Goal: Task Accomplishment & Management: Use online tool/utility

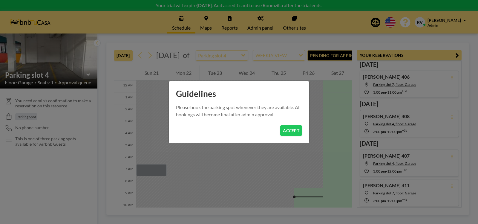
scroll to position [96, 0]
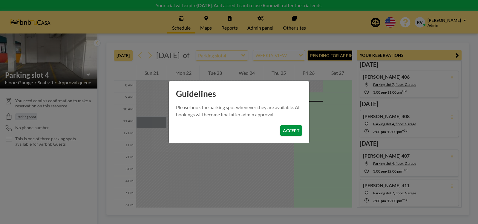
click at [294, 128] on button "ACCEPT" at bounding box center [291, 130] width 22 height 10
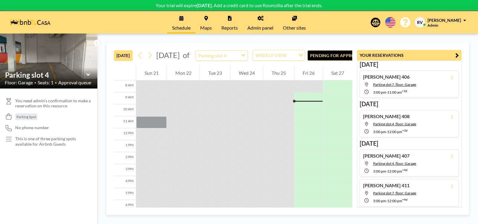
click at [334, 59] on button "PENDING FOR APPROVAL" at bounding box center [340, 55] width 67 height 10
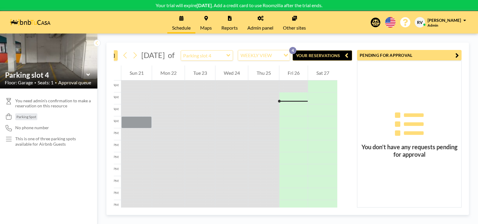
scroll to position [0, 0]
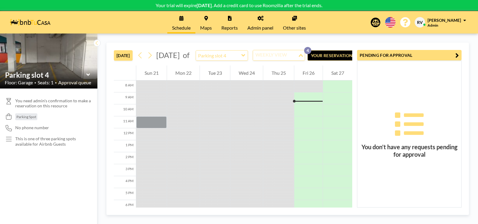
click at [279, 59] on div "WEEKLY VIEW" at bounding box center [275, 54] width 45 height 9
click at [279, 69] on li "DAILY VIEW" at bounding box center [292, 69] width 51 height 9
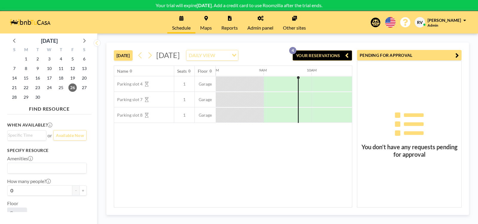
click at [203, 23] on link "Maps" at bounding box center [205, 22] width 21 height 22
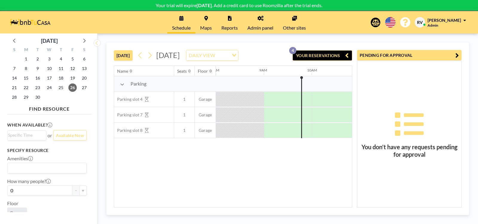
scroll to position [0, 382]
click at [85, 41] on icon at bounding box center [84, 40] width 8 height 8
click at [73, 77] on span "17" at bounding box center [72, 78] width 8 height 8
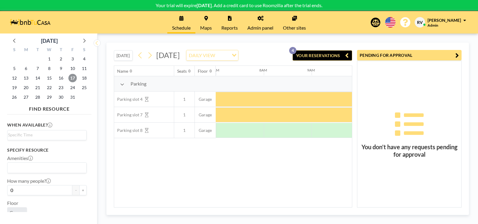
scroll to position [0, 335]
click at [205, 19] on icon at bounding box center [206, 18] width 4 height 5
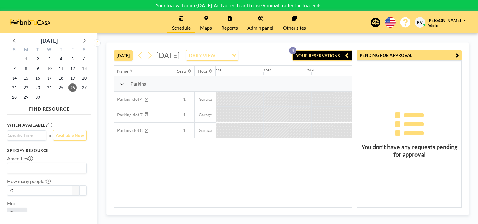
scroll to position [0, 382]
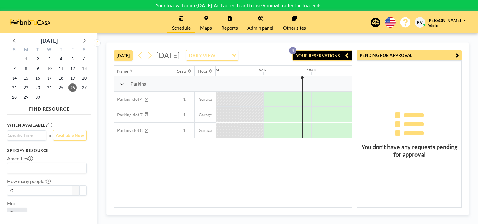
click at [319, 58] on button "YOUR RESERVATIONS 4" at bounding box center [323, 55] width 60 height 10
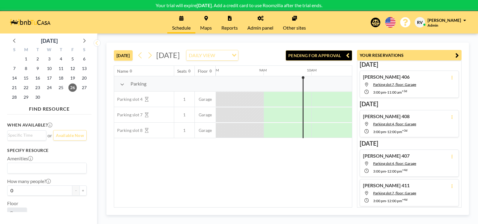
click at [296, 22] on link "Other sites" at bounding box center [294, 22] width 33 height 22
click at [458, 55] on icon "button" at bounding box center [457, 55] width 4 height 7
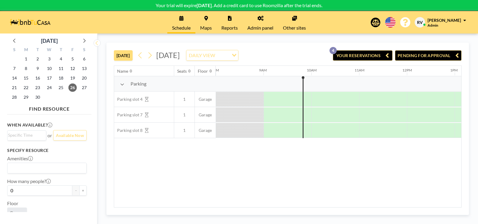
click at [372, 54] on button "YOUR RESERVATIONS 4" at bounding box center [363, 55] width 60 height 10
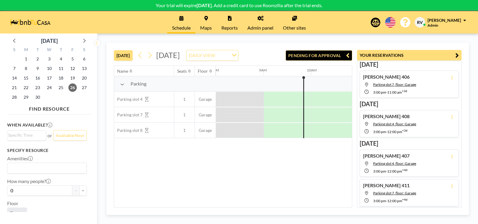
scroll to position [1, 0]
click at [59, 171] on input "Search for option" at bounding box center [45, 168] width 75 height 8
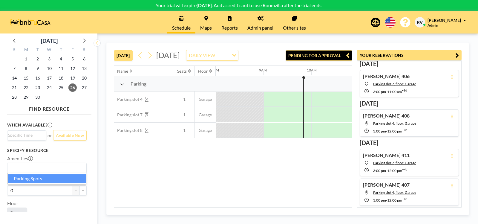
click at [51, 178] on li "Parking Spots" at bounding box center [47, 178] width 78 height 9
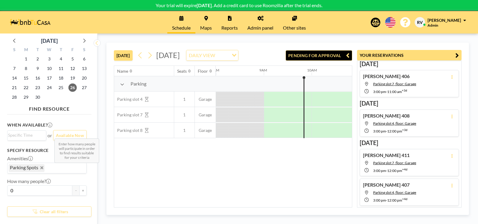
scroll to position [0, 382]
click at [81, 189] on button "+" at bounding box center [82, 190] width 7 height 10
type input "1"
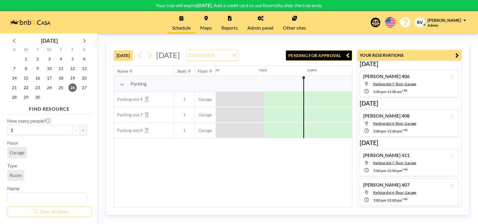
scroll to position [65, 0]
click at [15, 171] on span "Room" at bounding box center [16, 171] width 12 height 6
click at [17, 148] on span "Garage" at bounding box center [17, 148] width 15 height 6
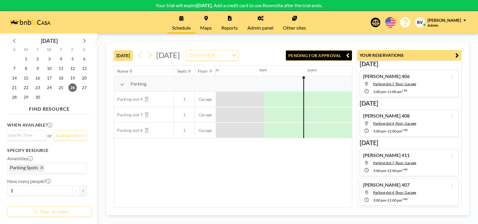
click at [261, 19] on icon at bounding box center [261, 18] width 6 height 5
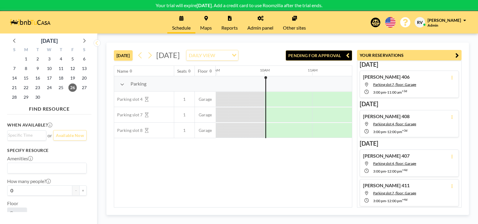
scroll to position [0, 430]
click at [85, 41] on icon at bounding box center [84, 41] width 2 height 4
click at [74, 70] on span "10" at bounding box center [72, 68] width 8 height 8
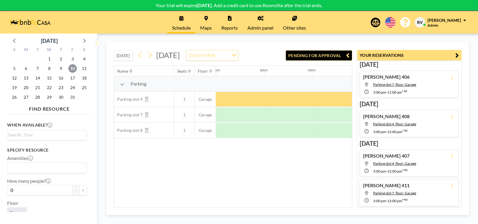
scroll to position [0, 335]
click at [71, 77] on span "17" at bounding box center [72, 78] width 8 height 8
